Goal: Submit feedback/report problem: Submit feedback/report problem

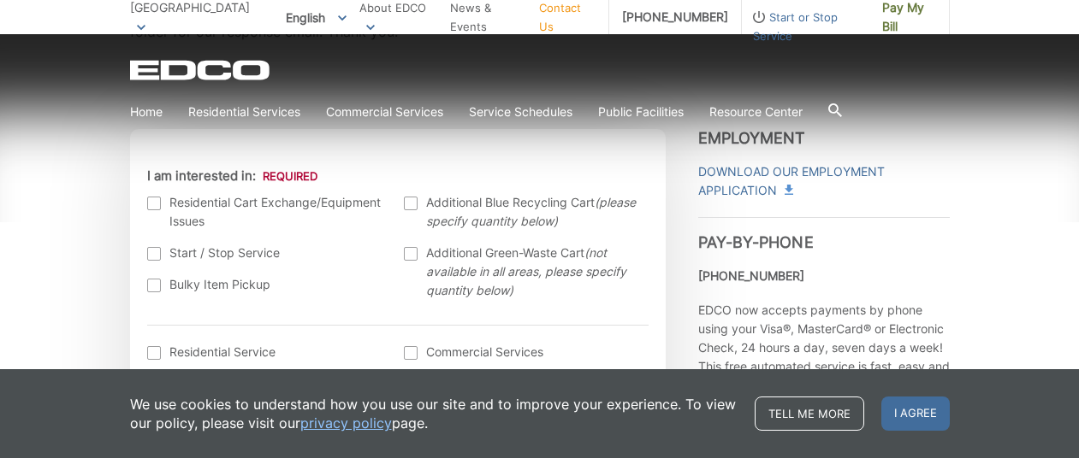
scroll to position [533, 0]
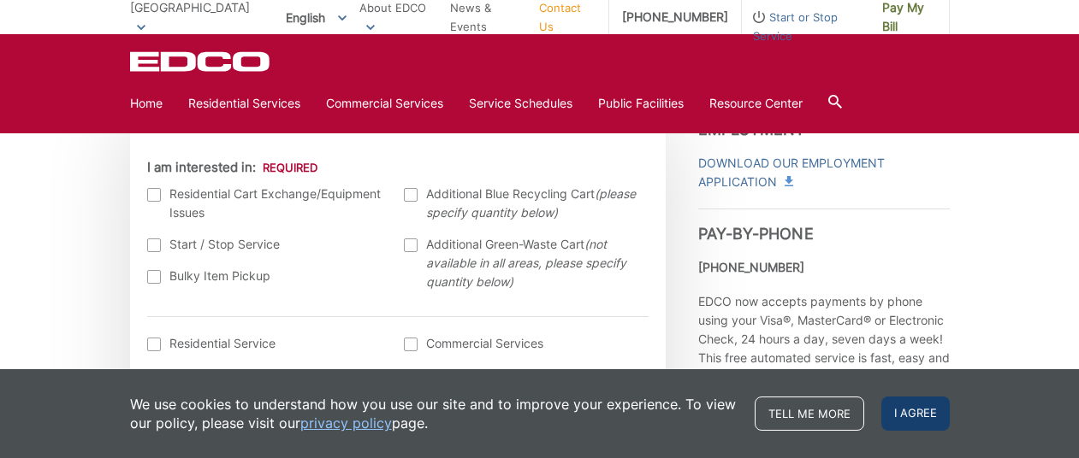
click at [925, 411] on span "I agree" at bounding box center [915, 414] width 68 height 34
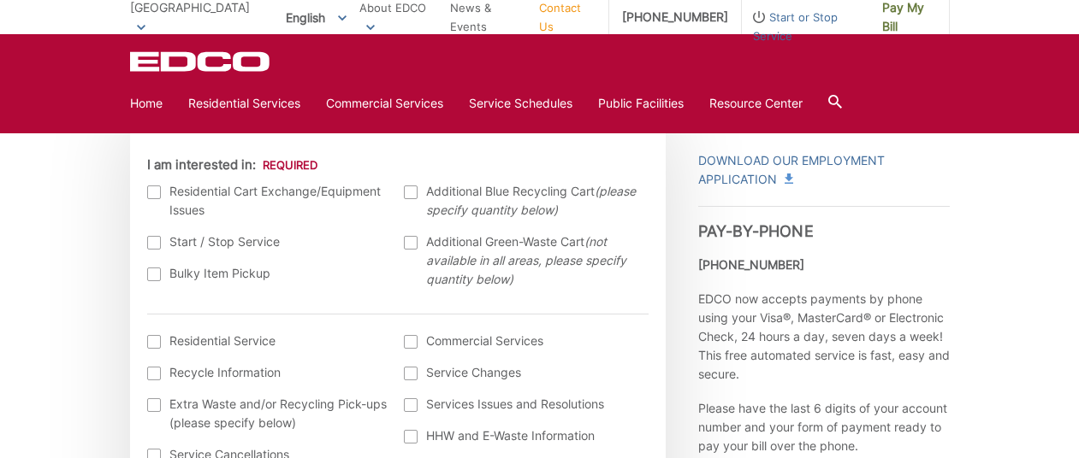
scroll to position [540, 0]
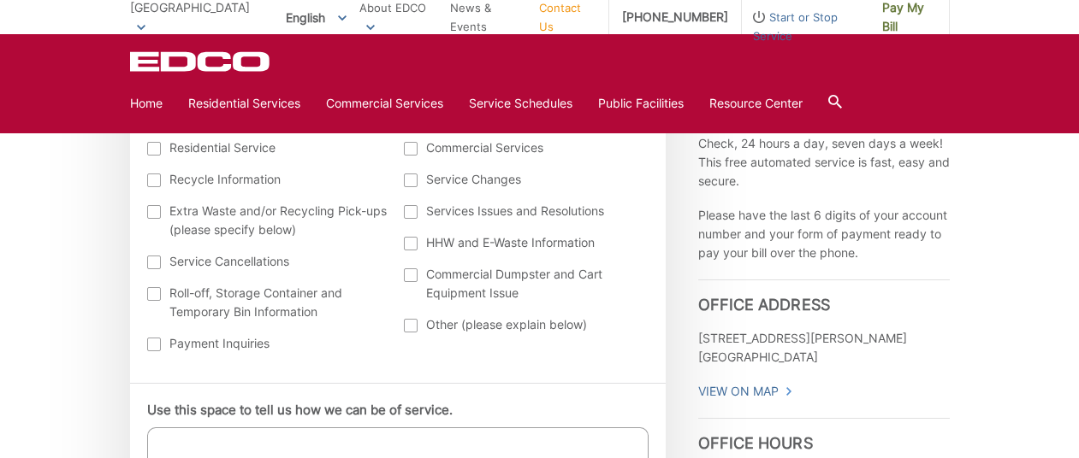
scroll to position [730, 0]
click at [411, 319] on div at bounding box center [411, 324] width 14 height 14
click at [0, 0] on input "Other (please explain below)" at bounding box center [0, 0] width 0 height 0
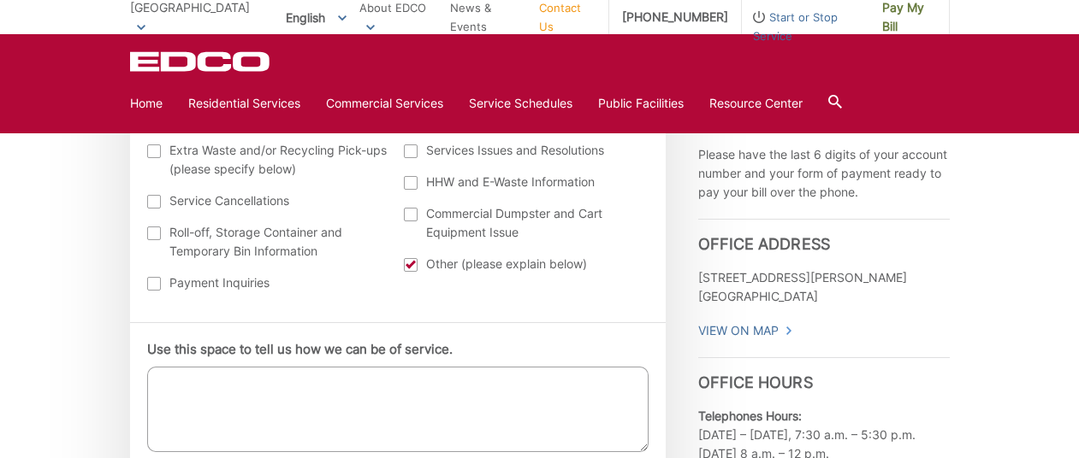
scroll to position [826, 0]
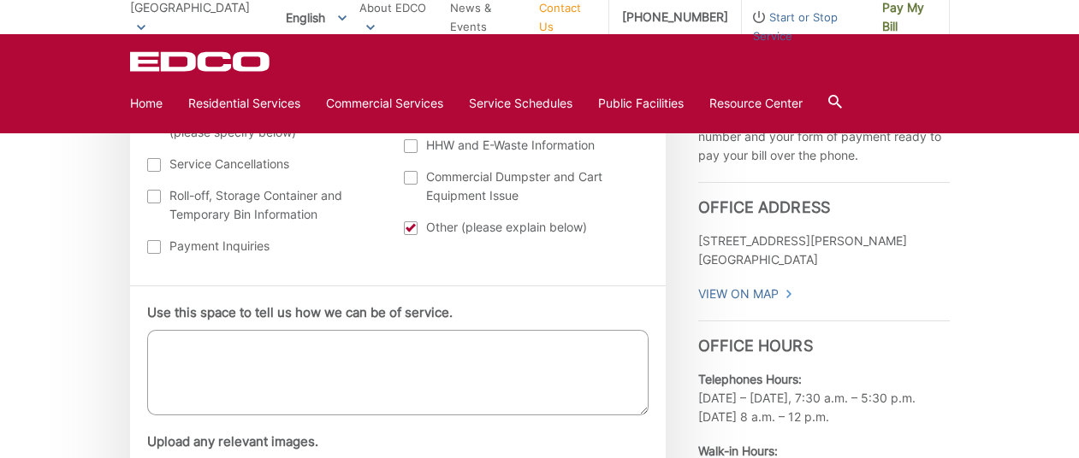
click at [176, 343] on textarea "Use this space to tell us how we can be of service." at bounding box center [397, 373] width 501 height 86
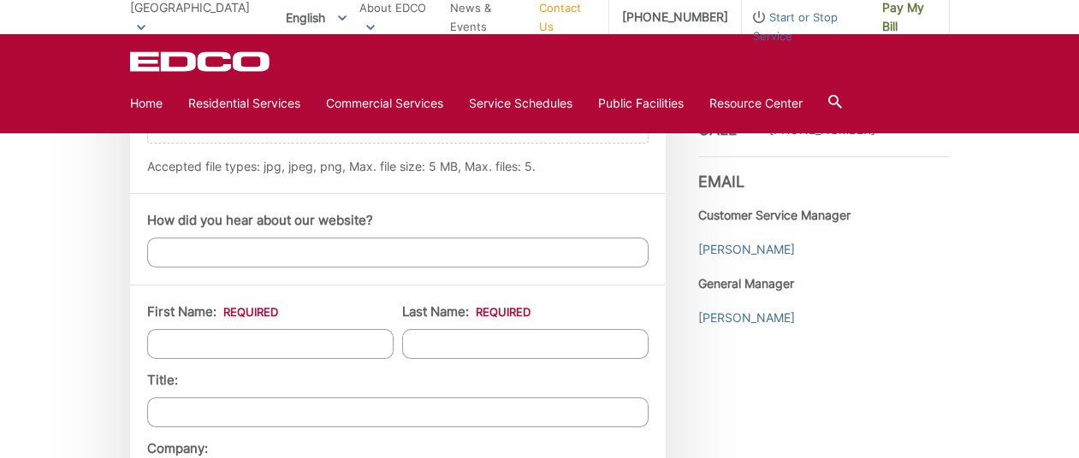
scroll to position [1258, 0]
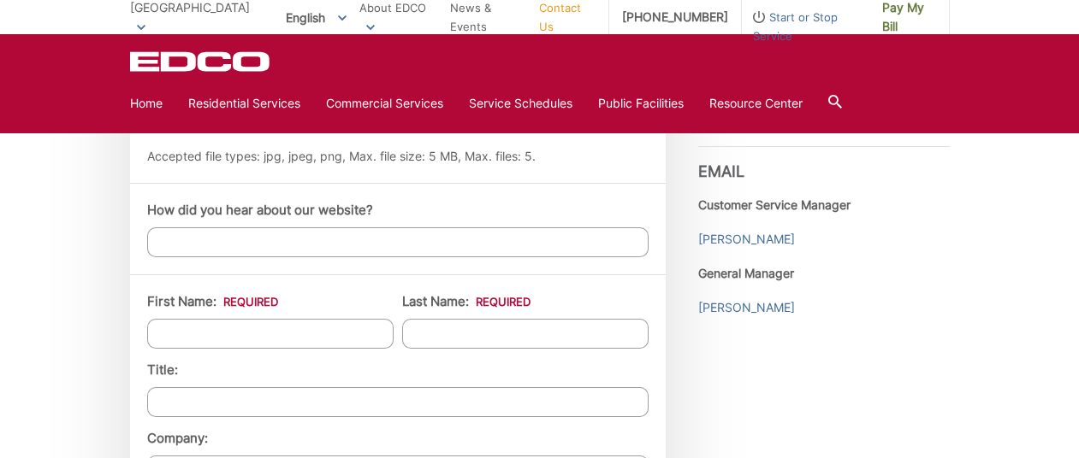
type textarea "I out out my2 grey cans [DATE] for pick up and one 1 was left when I got home. …"
click at [306, 328] on input "First Name: *" at bounding box center [270, 334] width 246 height 30
type input "[PERSON_NAME]"
type input "[STREET_ADDRESS]"
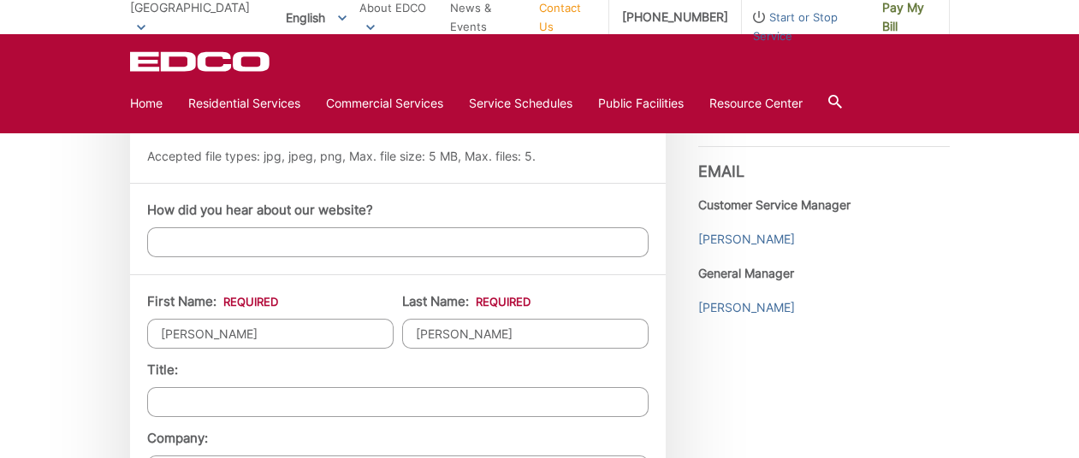
type input "Escondido"
type input "92029-5303"
type input "7605193859"
type input "[PERSON_NAME][EMAIL_ADDRESS][DOMAIN_NAME]"
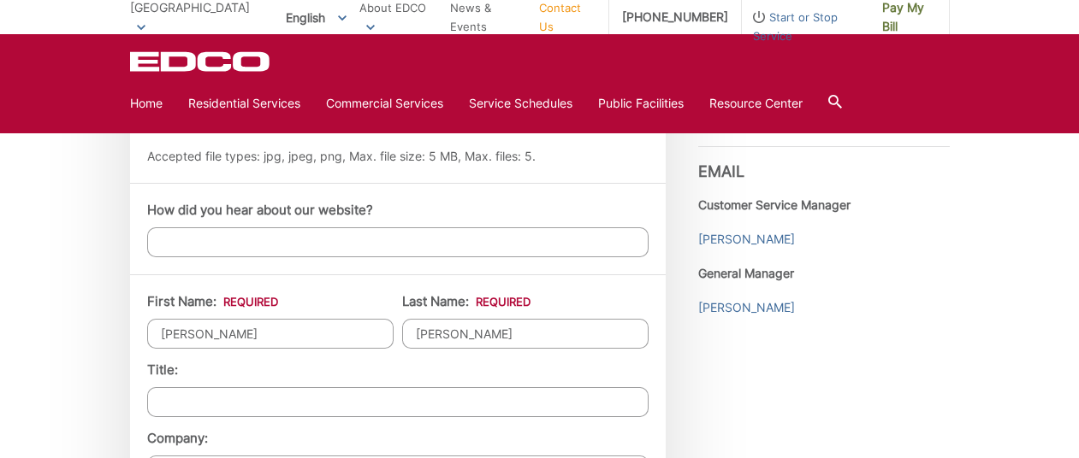
type input "[PHONE_NUMBER]"
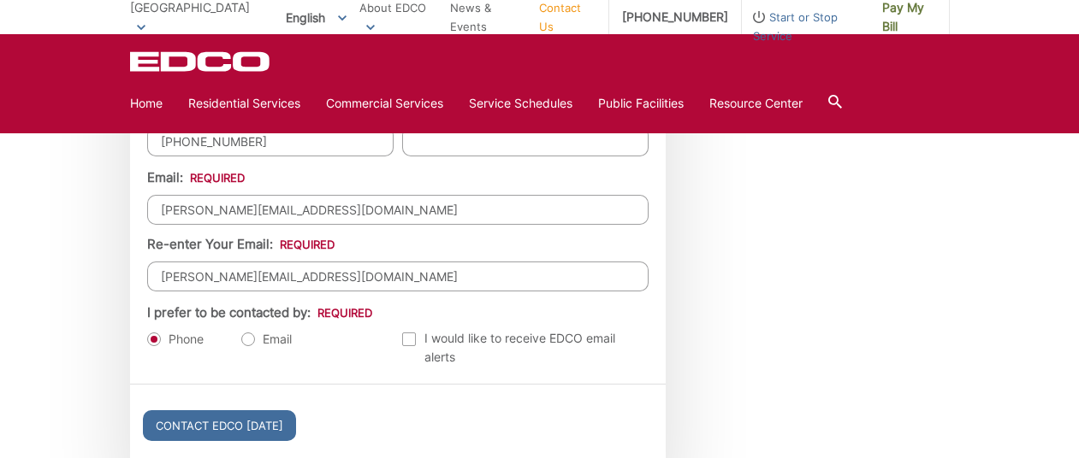
scroll to position [1865, 0]
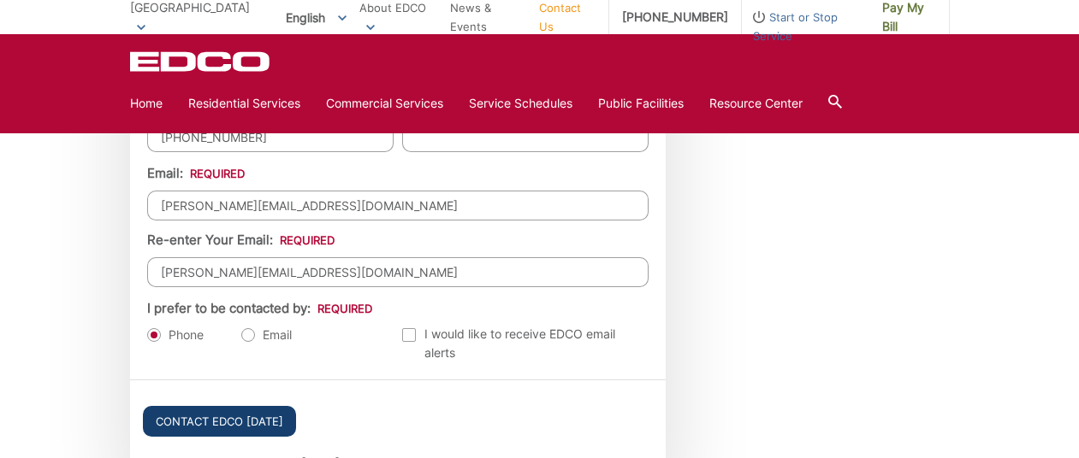
click at [268, 420] on input "Contact EDCO [DATE]" at bounding box center [219, 421] width 153 height 31
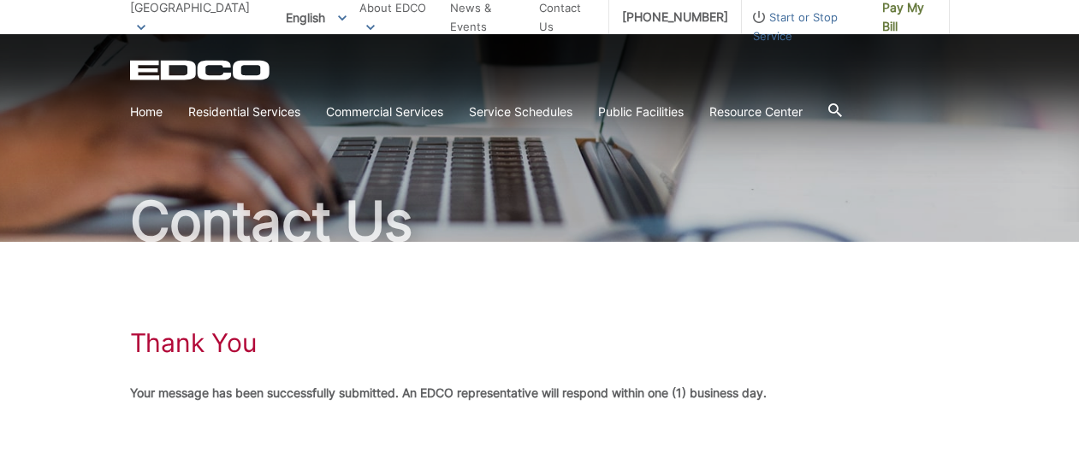
scroll to position [61, 0]
